Goal: Consume media (video, audio): Consume media (video, audio)

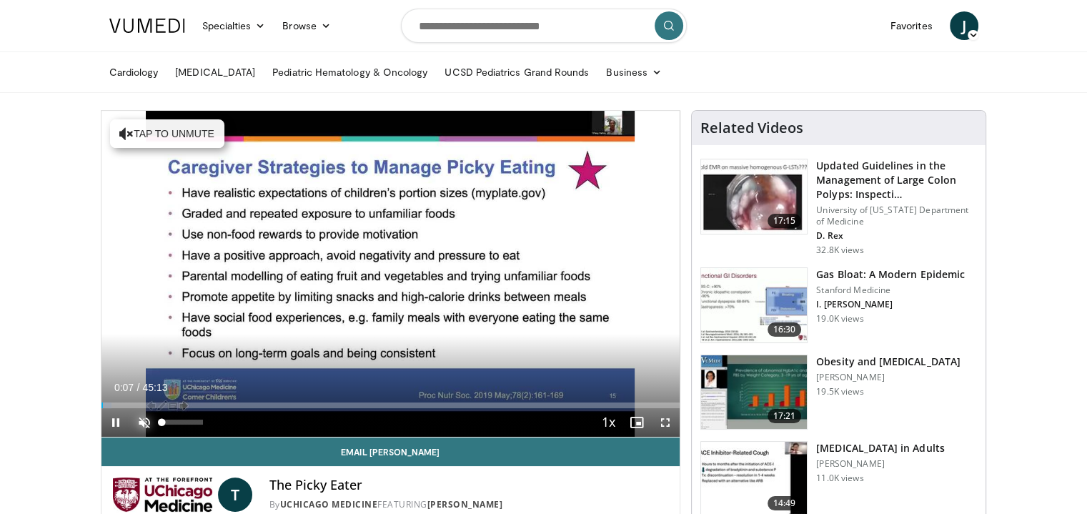
click at [146, 419] on span "Video Player" at bounding box center [144, 422] width 29 height 29
drag, startPoint x: 180, startPoint y: 421, endPoint x: 194, endPoint y: 432, distance: 18.3
click at [194, 432] on div "82%" at bounding box center [183, 422] width 50 height 29
click at [111, 423] on span "Video Player" at bounding box center [115, 422] width 29 height 29
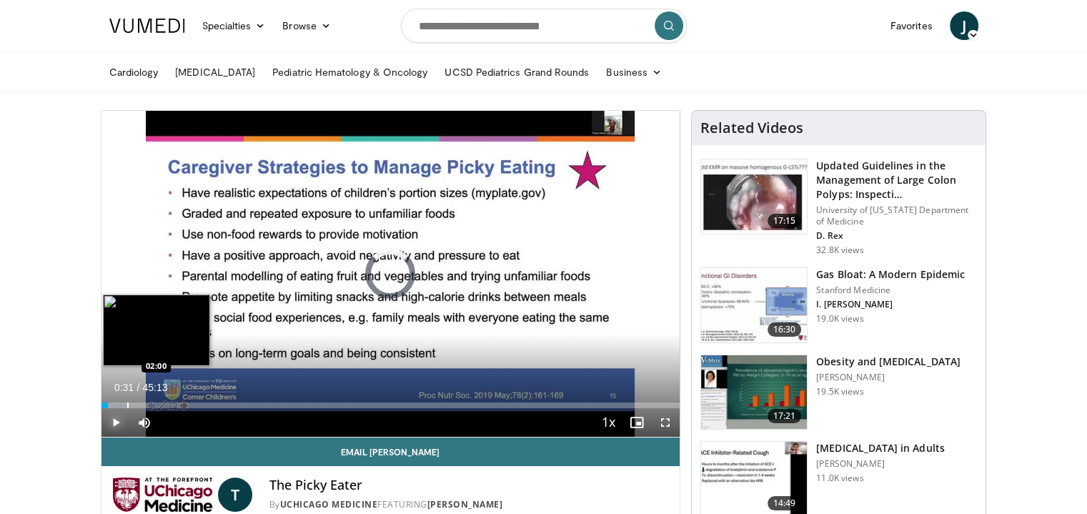
click at [127, 402] on div "Progress Bar" at bounding box center [127, 405] width 1 height 6
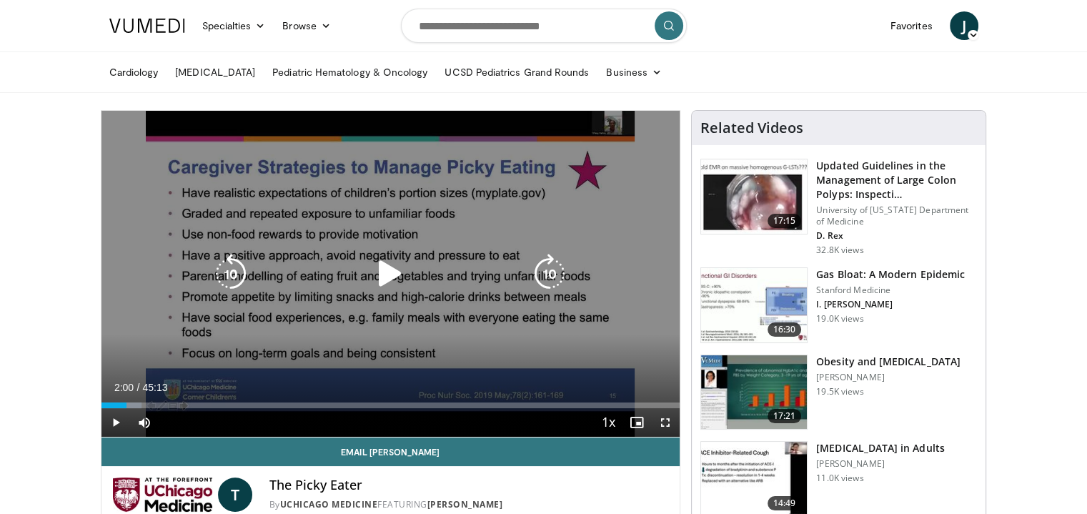
click at [202, 369] on div "10 seconds Tap to unmute" at bounding box center [390, 274] width 579 height 326
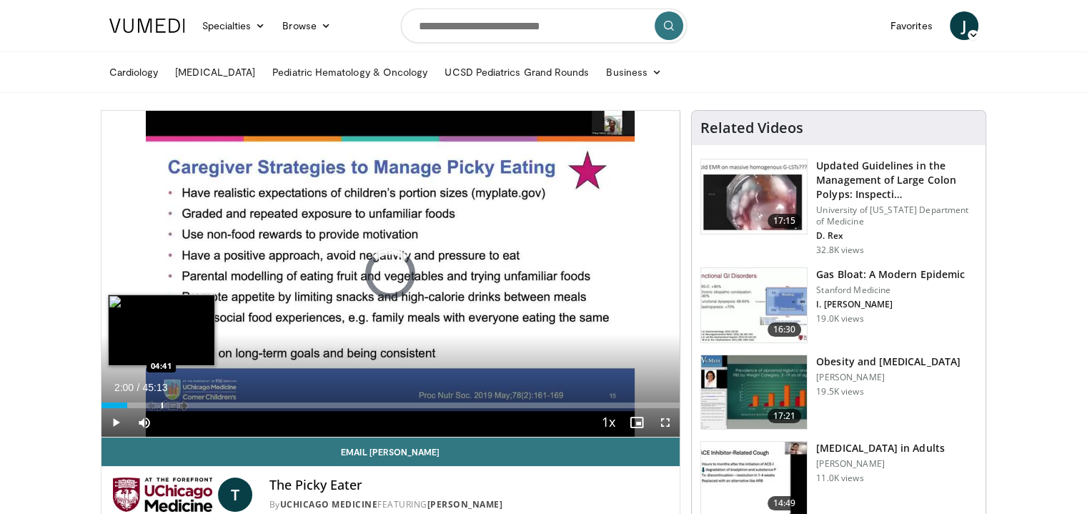
click at [160, 404] on div "Loaded : 0.00% 02:00 04:41" at bounding box center [390, 405] width 579 height 6
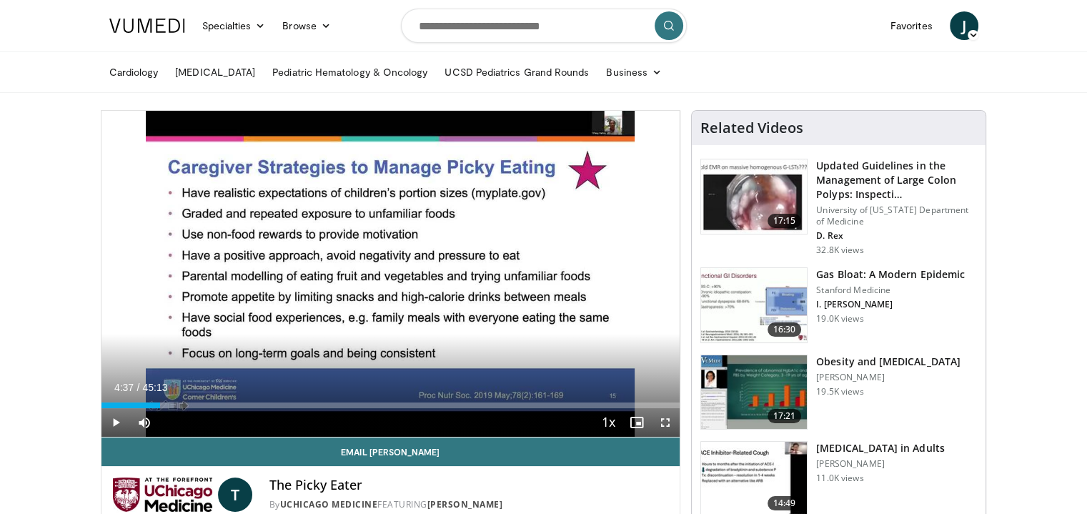
click at [160, 404] on div "04:37" at bounding box center [130, 405] width 59 height 6
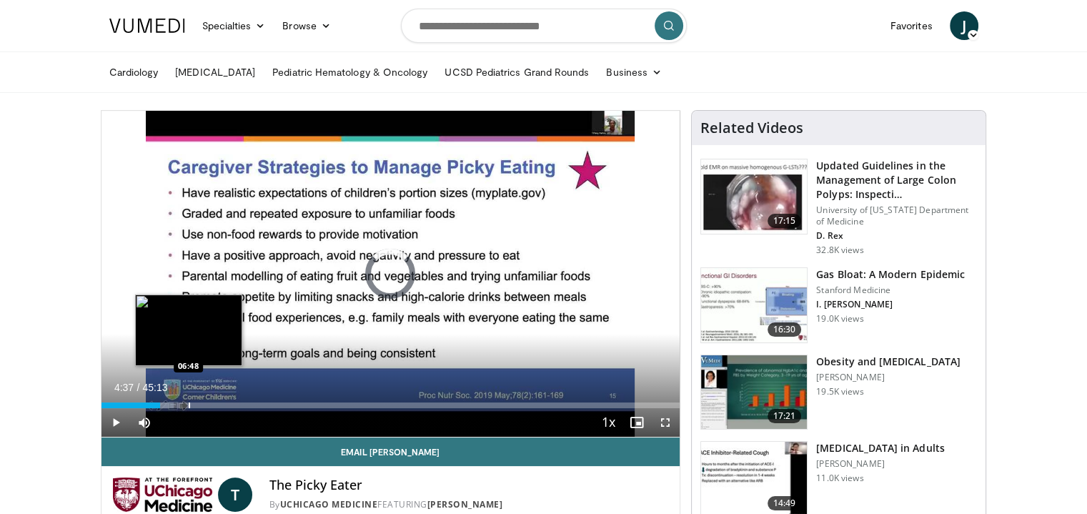
click at [189, 405] on div "Progress Bar" at bounding box center [189, 405] width 1 height 6
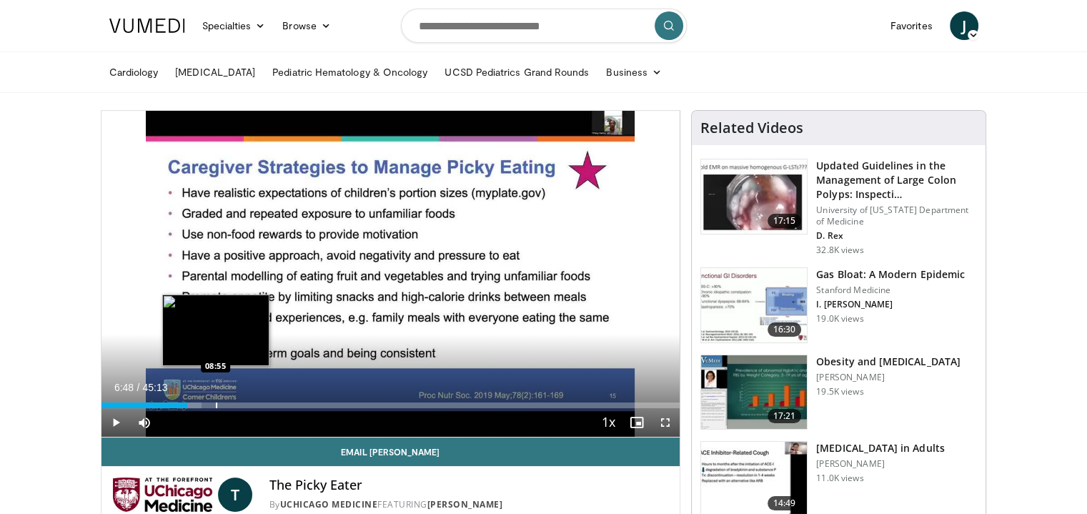
click at [216, 402] on div "Progress Bar" at bounding box center [216, 405] width 1 height 6
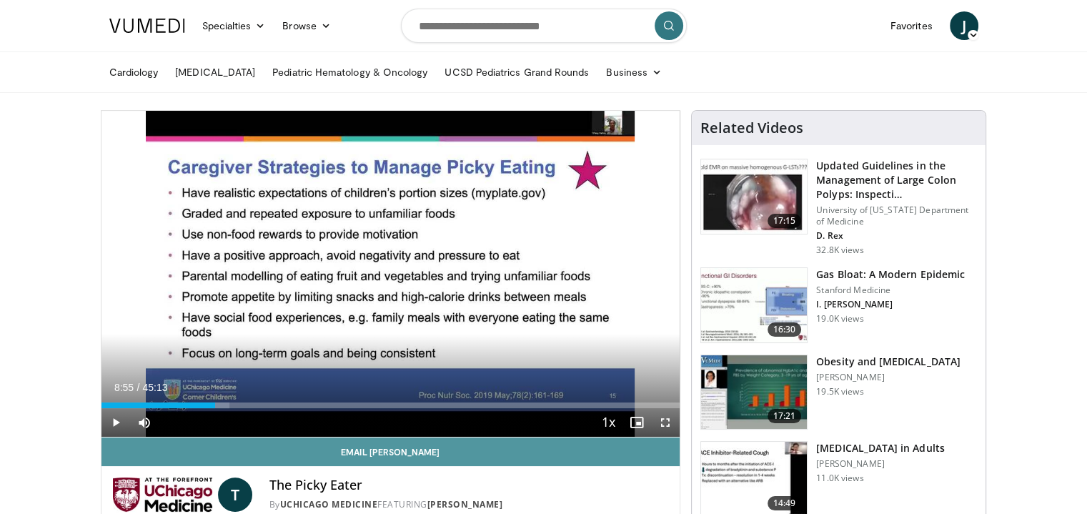
click at [232, 439] on link "Email [PERSON_NAME]" at bounding box center [390, 451] width 579 height 29
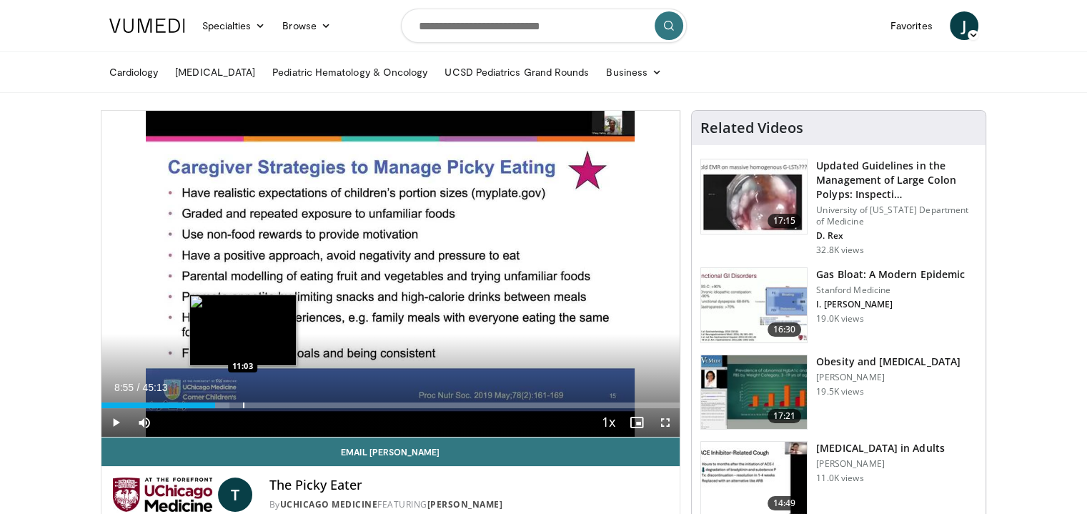
click at [243, 399] on div "Loaded : 22.12% 08:55 11:03" at bounding box center [390, 401] width 579 height 14
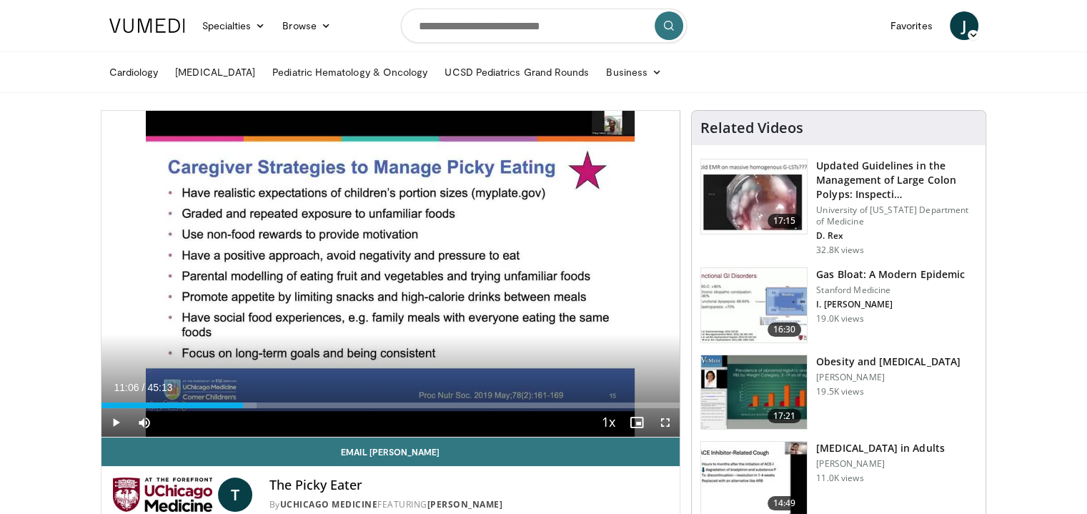
click at [243, 399] on div "Loaded : 26.91% 11:06 11:03" at bounding box center [390, 401] width 579 height 14
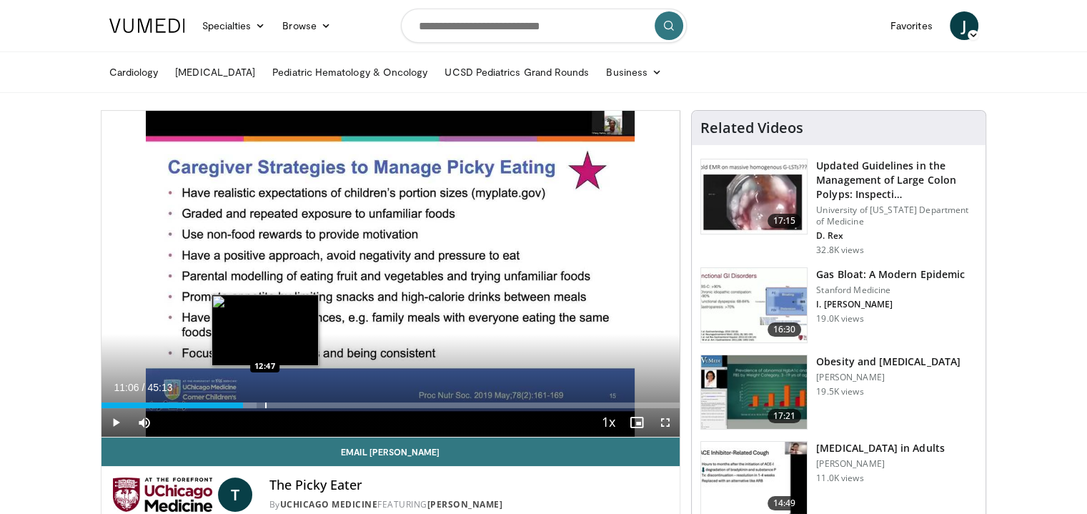
click at [263, 402] on div "Loaded : 26.91% 11:06 12:47" at bounding box center [390, 405] width 579 height 6
click at [268, 405] on div "Progress Bar" at bounding box center [268, 405] width 1 height 6
click at [267, 405] on div "Progress Bar" at bounding box center [267, 405] width 1 height 6
click at [262, 404] on div "Progress Bar" at bounding box center [262, 405] width 1 height 6
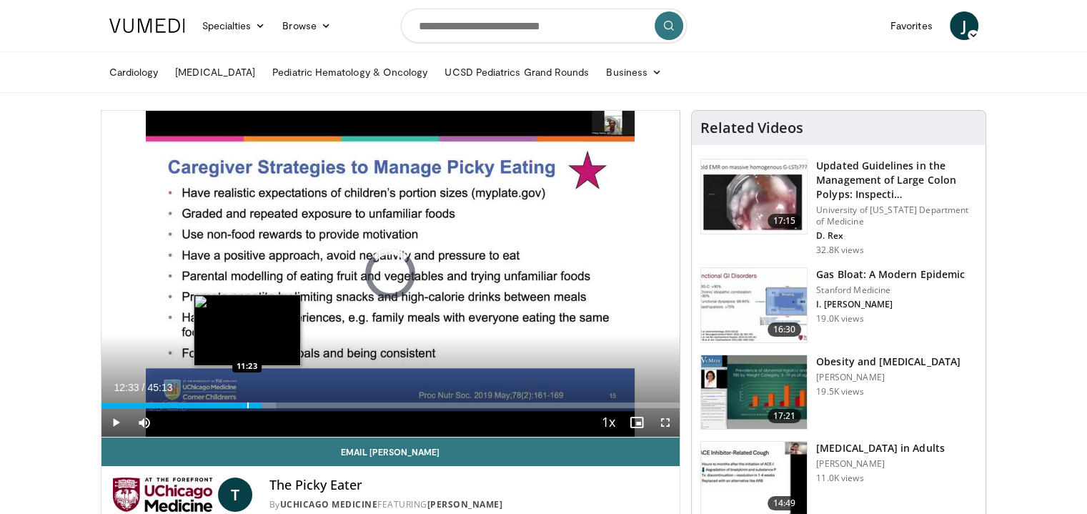
click at [247, 404] on div "Progress Bar" at bounding box center [247, 405] width 1 height 6
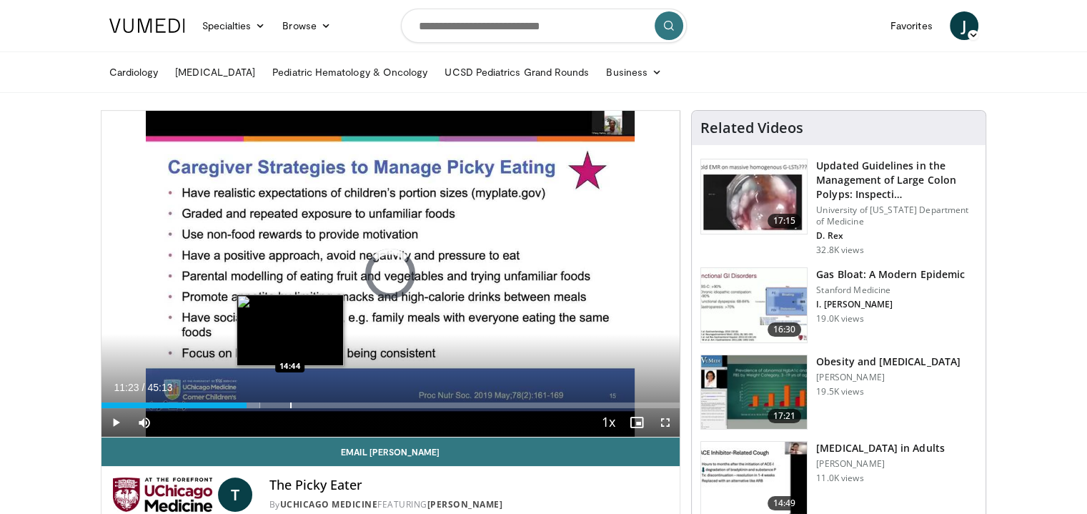
click at [289, 405] on div "Loaded : 27.42% 11:23 14:44" at bounding box center [390, 405] width 579 height 6
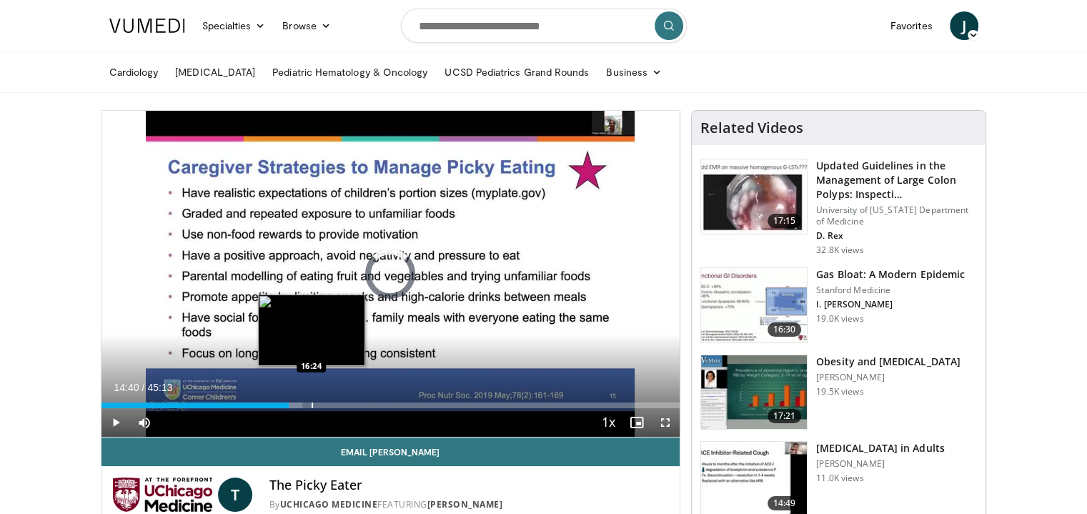
click at [310, 404] on div "Loaded : 34.74% 14:40 16:24" at bounding box center [390, 405] width 579 height 6
click at [336, 404] on div "Progress Bar" at bounding box center [336, 405] width 1 height 6
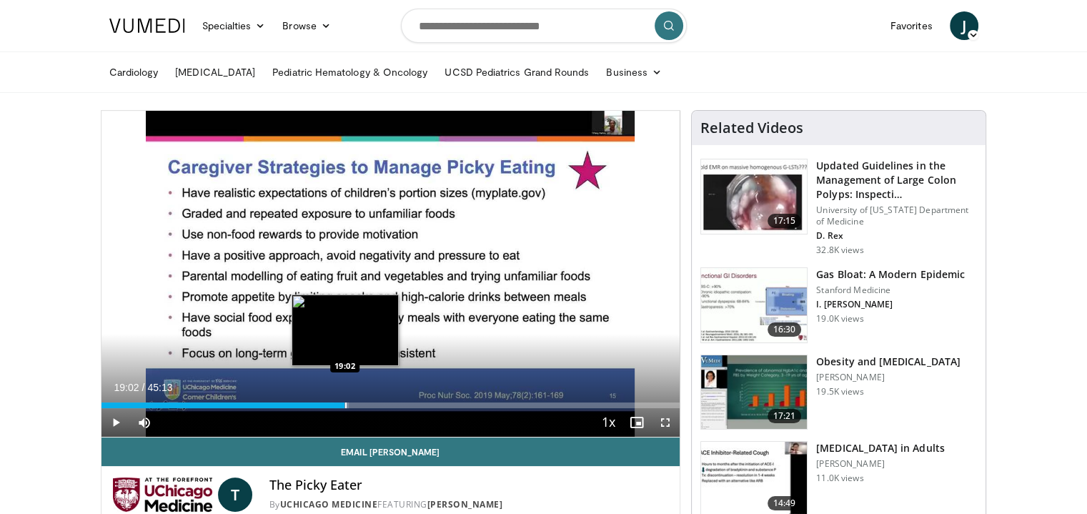
click at [345, 406] on div "Progress Bar" at bounding box center [345, 405] width 1 height 6
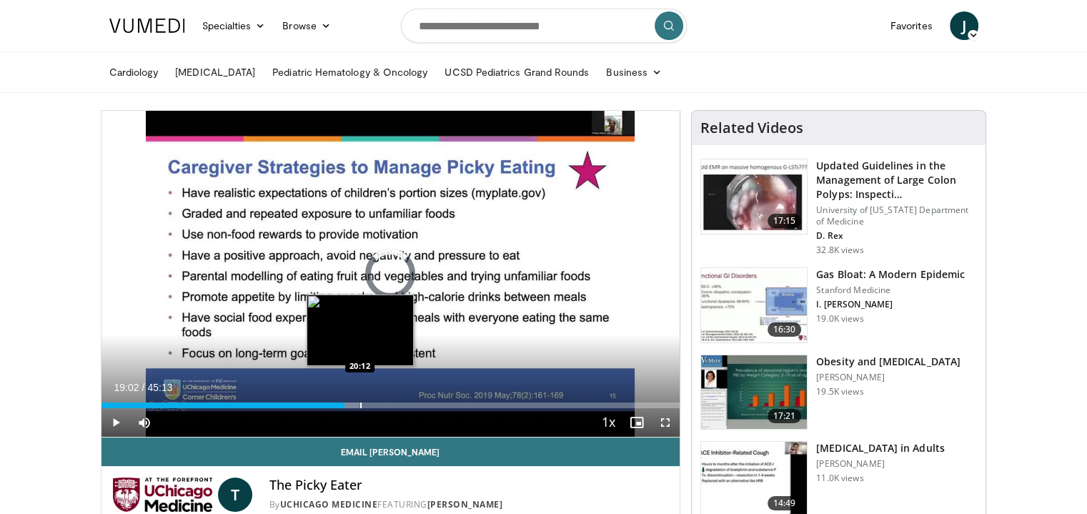
click at [360, 402] on div "Progress Bar" at bounding box center [360, 405] width 1 height 6
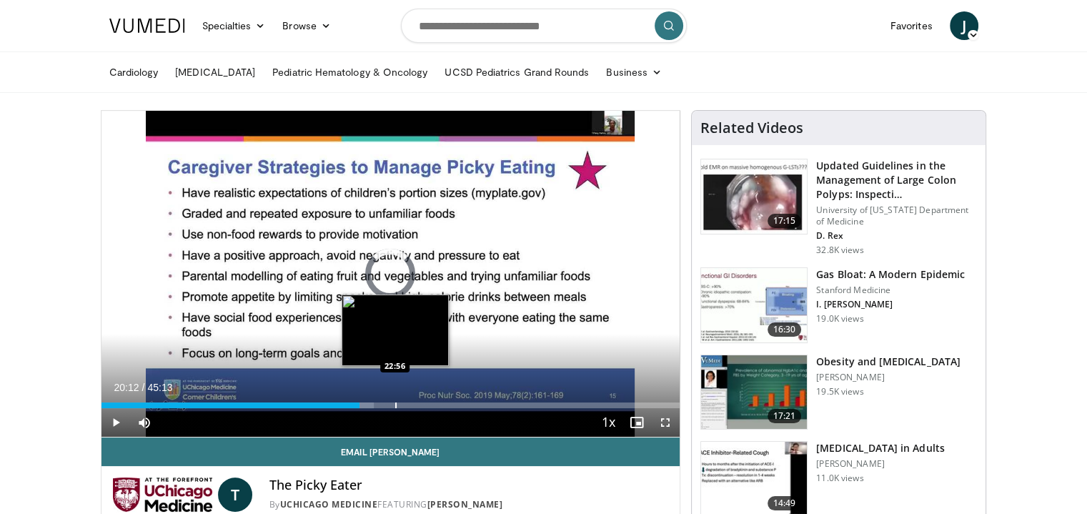
click at [394, 400] on div "Loaded : 47.17% 20:12 22:56" at bounding box center [390, 401] width 579 height 14
click at [417, 404] on div "Progress Bar" at bounding box center [417, 405] width 1 height 6
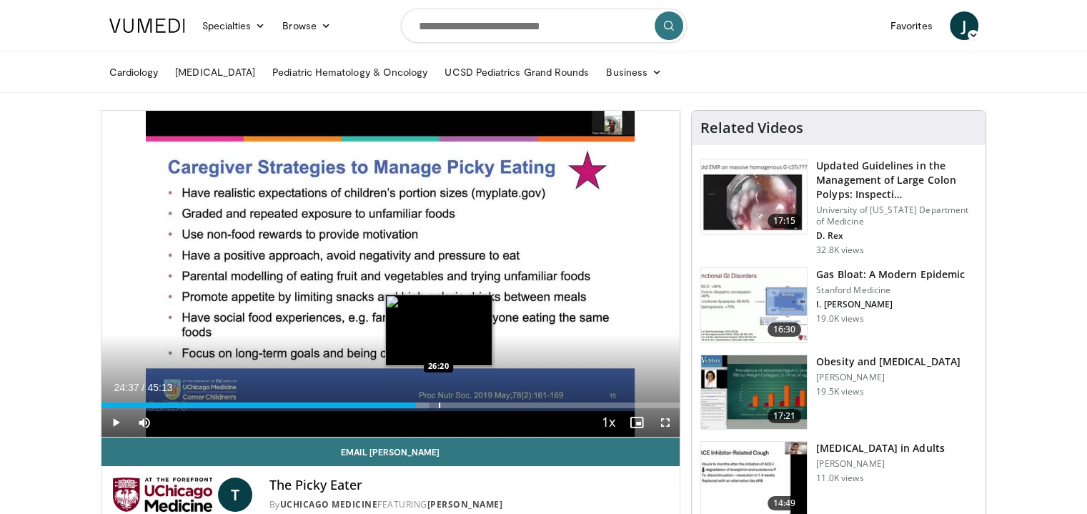
click at [439, 404] on div "Progress Bar" at bounding box center [439, 405] width 1 height 6
click at [457, 405] on div "Progress Bar" at bounding box center [457, 405] width 1 height 6
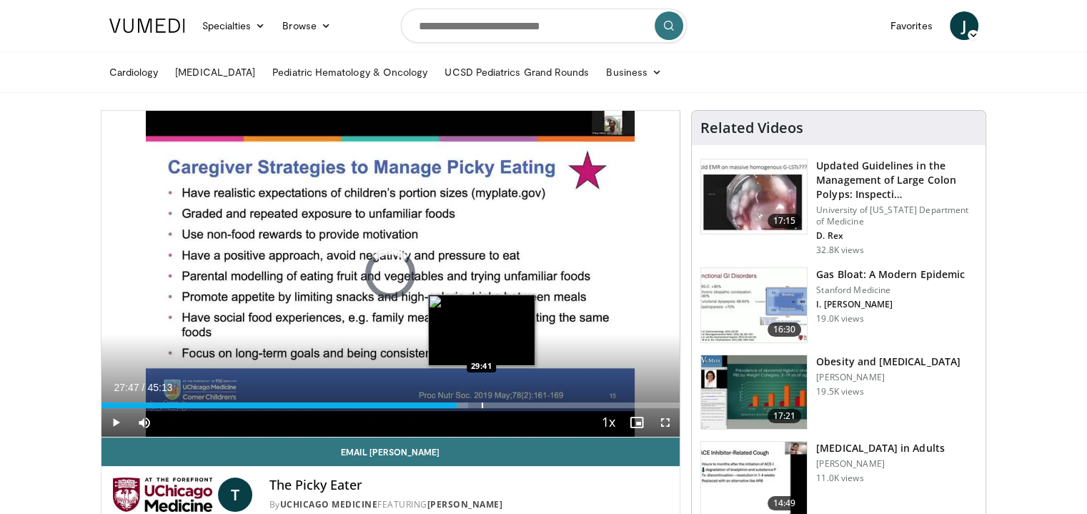
click at [482, 404] on div "Progress Bar" at bounding box center [482, 405] width 1 height 6
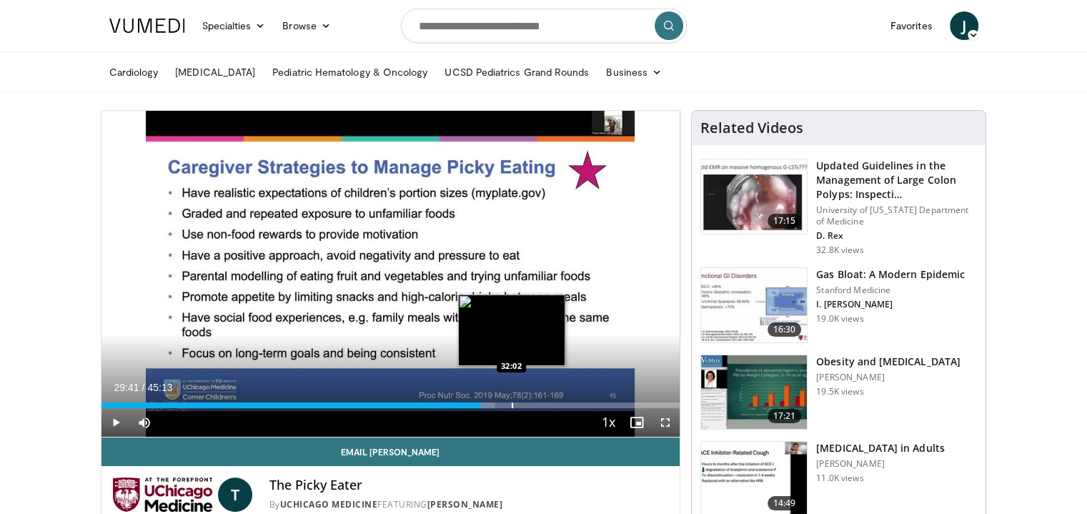
click at [512, 405] on div "Progress Bar" at bounding box center [512, 405] width 1 height 6
